Goal: Task Accomplishment & Management: Use online tool/utility

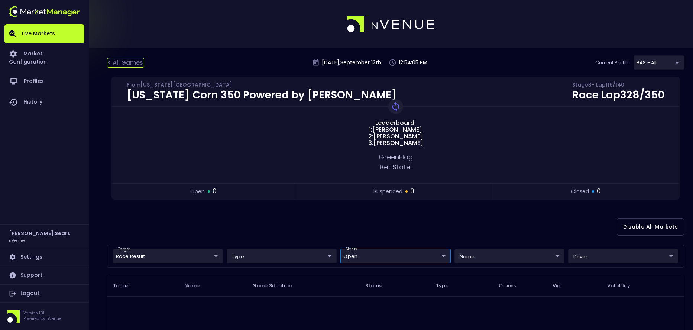
click at [132, 63] on div "< All Games" at bounding box center [125, 63] width 37 height 10
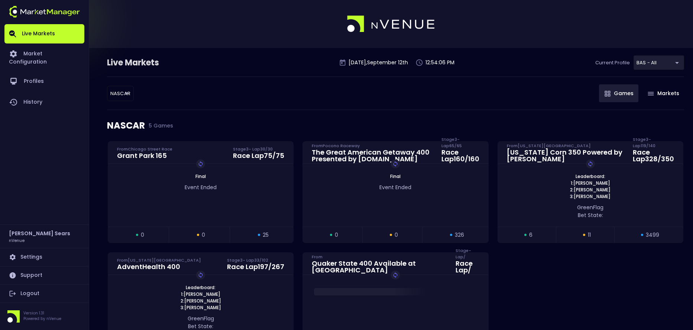
click at [120, 95] on body "Live Markets Market Configuration Profiles History Bruce Sears nVenue Settings …" at bounding box center [346, 196] width 693 height 392
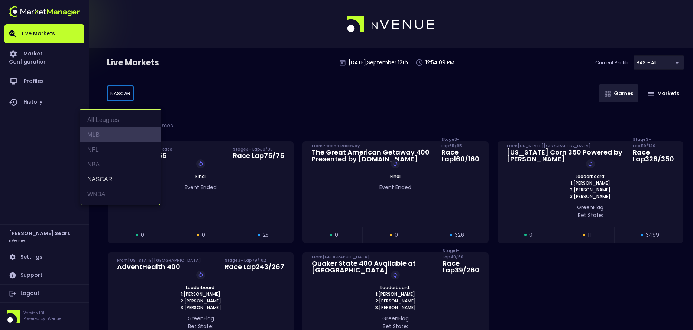
click at [101, 134] on li "MLB" at bounding box center [120, 134] width 81 height 15
type input "MLB"
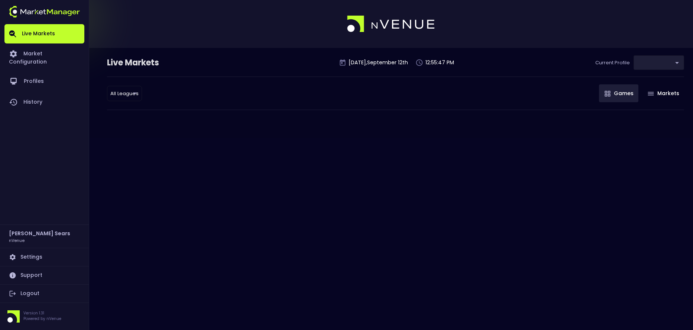
type input "0d810fa5-e353-4d9c-b11d-31f095cae871"
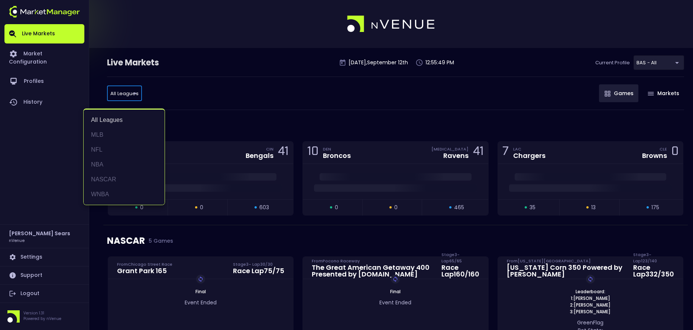
click at [100, 134] on li "MLB" at bounding box center [124, 134] width 81 height 15
type input "MLB"
click at [105, 136] on li "MLB" at bounding box center [124, 134] width 81 height 15
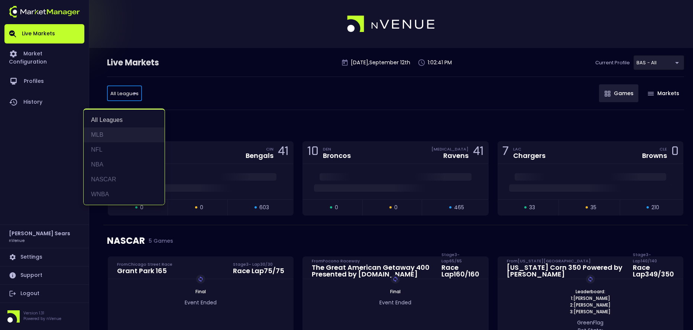
type input "MLB"
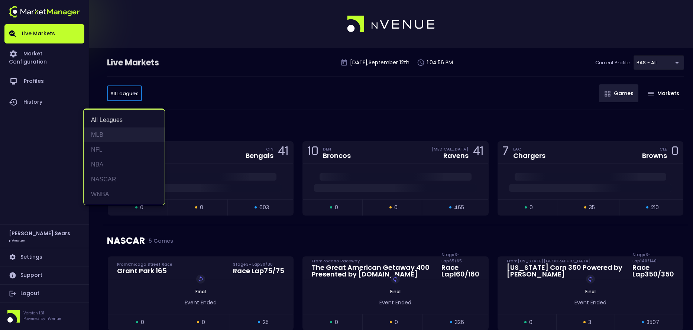
click at [92, 131] on li "MLB" at bounding box center [124, 134] width 81 height 15
type input "MLB"
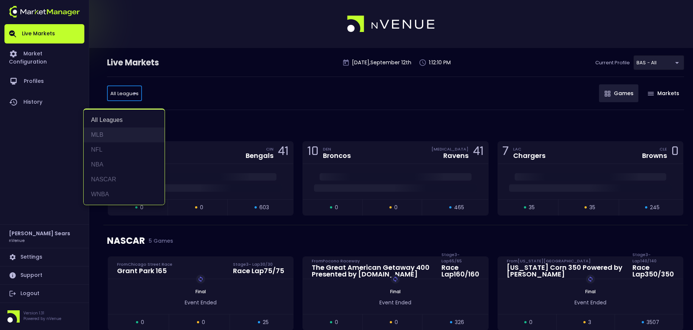
click at [99, 134] on li "MLB" at bounding box center [124, 134] width 81 height 15
type input "MLB"
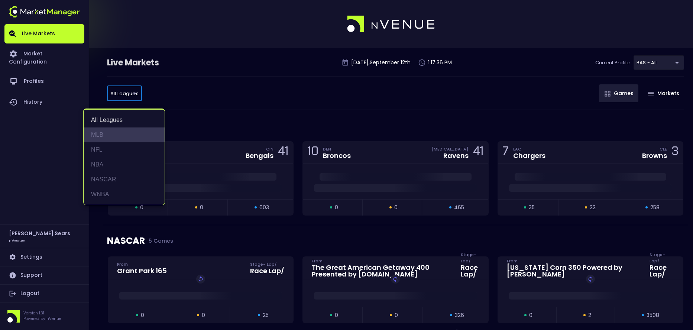
click at [103, 133] on li "MLB" at bounding box center [124, 134] width 81 height 15
type input "MLB"
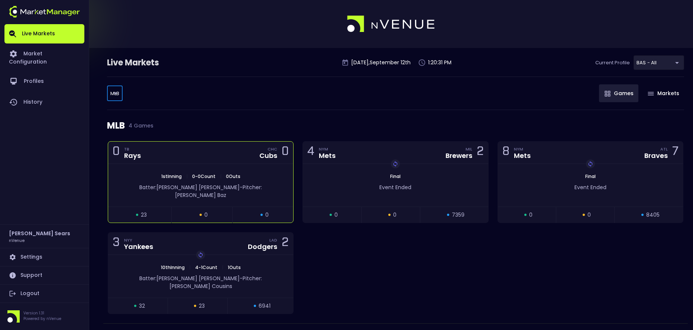
click at [236, 189] on span "Pitcher: [PERSON_NAME]" at bounding box center [218, 190] width 87 height 15
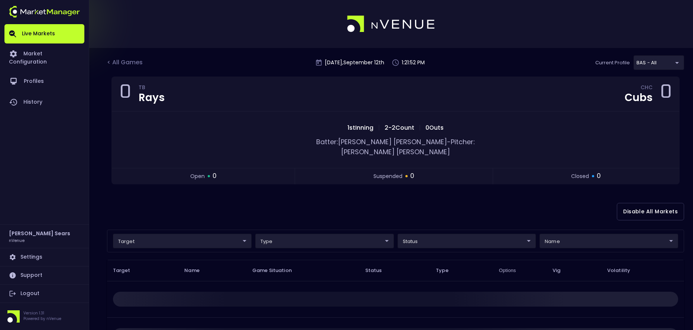
click at [164, 234] on body "Live Markets Market Configuration Profiles History [PERSON_NAME] nVenue Setting…" at bounding box center [346, 232] width 693 height 464
click at [205, 210] on div at bounding box center [346, 165] width 693 height 330
click at [328, 237] on body "Live Markets Market Configuration Profiles History [PERSON_NAME] nVenue Setting…" at bounding box center [346, 232] width 693 height 464
click at [347, 213] on div at bounding box center [346, 165] width 693 height 330
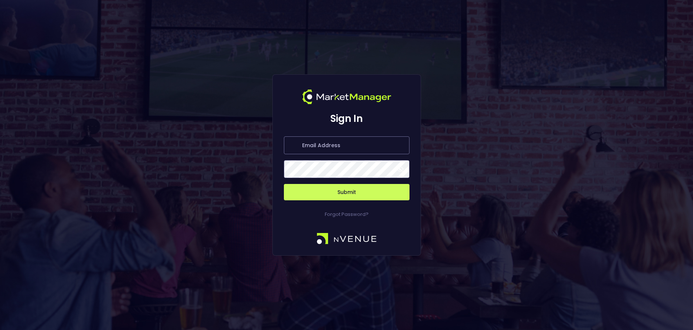
type input "bruce.sears@nvenue.com"
click at [402, 170] on span at bounding box center [400, 169] width 7 height 7
click at [364, 190] on button "Submit" at bounding box center [347, 192] width 126 height 16
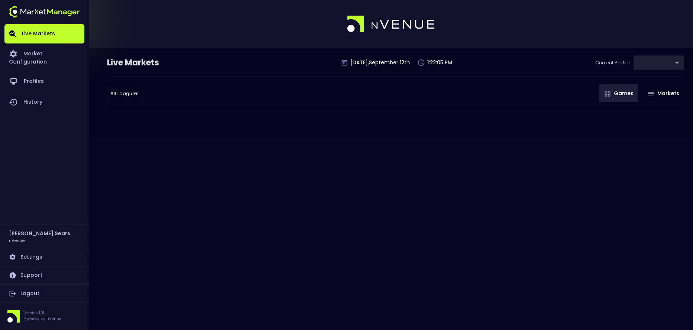
type input "0d810fa5-e353-4d9c-b11d-31f095cae871"
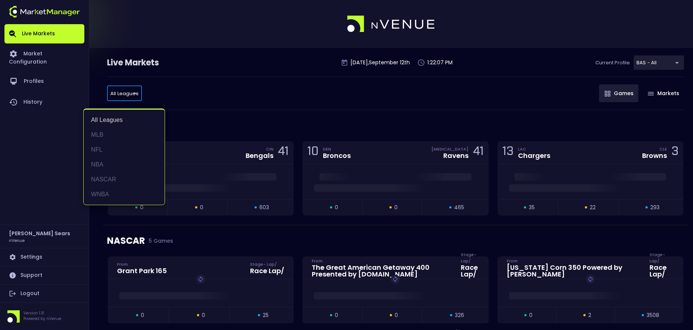
click at [99, 136] on li "MLB" at bounding box center [124, 134] width 81 height 15
type input "MLB"
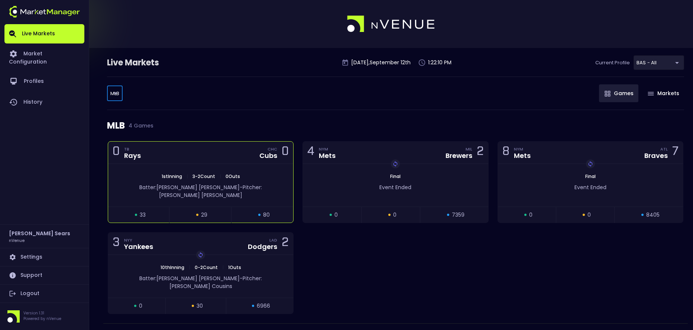
click at [233, 179] on span "0 Outs" at bounding box center [232, 176] width 19 height 6
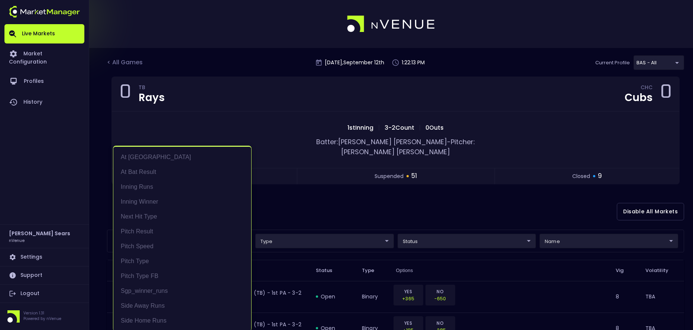
click at [144, 171] on li "At Bat Result" at bounding box center [182, 172] width 138 height 15
type input "At Bat Result"
click at [331, 196] on div at bounding box center [346, 165] width 693 height 330
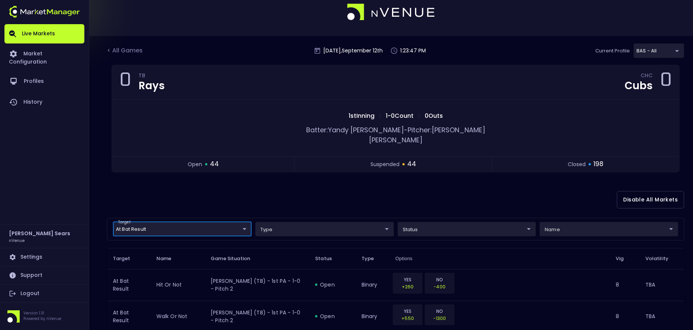
scroll to position [0, 0]
